Goal: Transaction & Acquisition: Purchase product/service

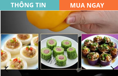
click at [58, 64] on div at bounding box center [60, 70] width 118 height 118
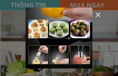
click at [101, 15] on div at bounding box center [59, 38] width 118 height 76
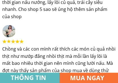
scroll to position [1322, 0]
click at [88, 76] on h3 "MUA NGAY" at bounding box center [91, 78] width 42 height 10
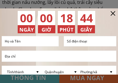
scroll to position [24, 0]
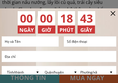
click at [23, 42] on input "text" at bounding box center [30, 42] width 54 height 10
type input "0909263154"
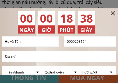
type input "[PERSON_NAME]"
click at [34, 57] on input "text" at bounding box center [58, 56] width 111 height 11
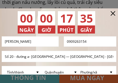
type input "Số 20 - đường a- [GEOGRAPHIC_DATA] — [GEOGRAPHIC_DATA] - [GEOGRAPHIC_DATA] - [G…"
click at [10, 24] on div "Ưu Đãi Lớn Khuyến mãi sắp kết thúc!!! 00 00 17 33 NGÀY GIÂY PHÚT GIỜ" at bounding box center [59, 9] width 100 height 50
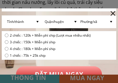
scroll to position [75, 0]
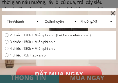
click at [73, 55] on span "1 chiếc : 75k + 25k ship" at bounding box center [50, 55] width 81 height 5
radio input "true"
click at [8, 35] on input "radio" at bounding box center [7, 35] width 4 height 4
radio input "true"
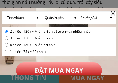
click at [65, 70] on p "ĐẶT MUA NGAY" at bounding box center [59, 71] width 86 height 16
